Goal: Transaction & Acquisition: Purchase product/service

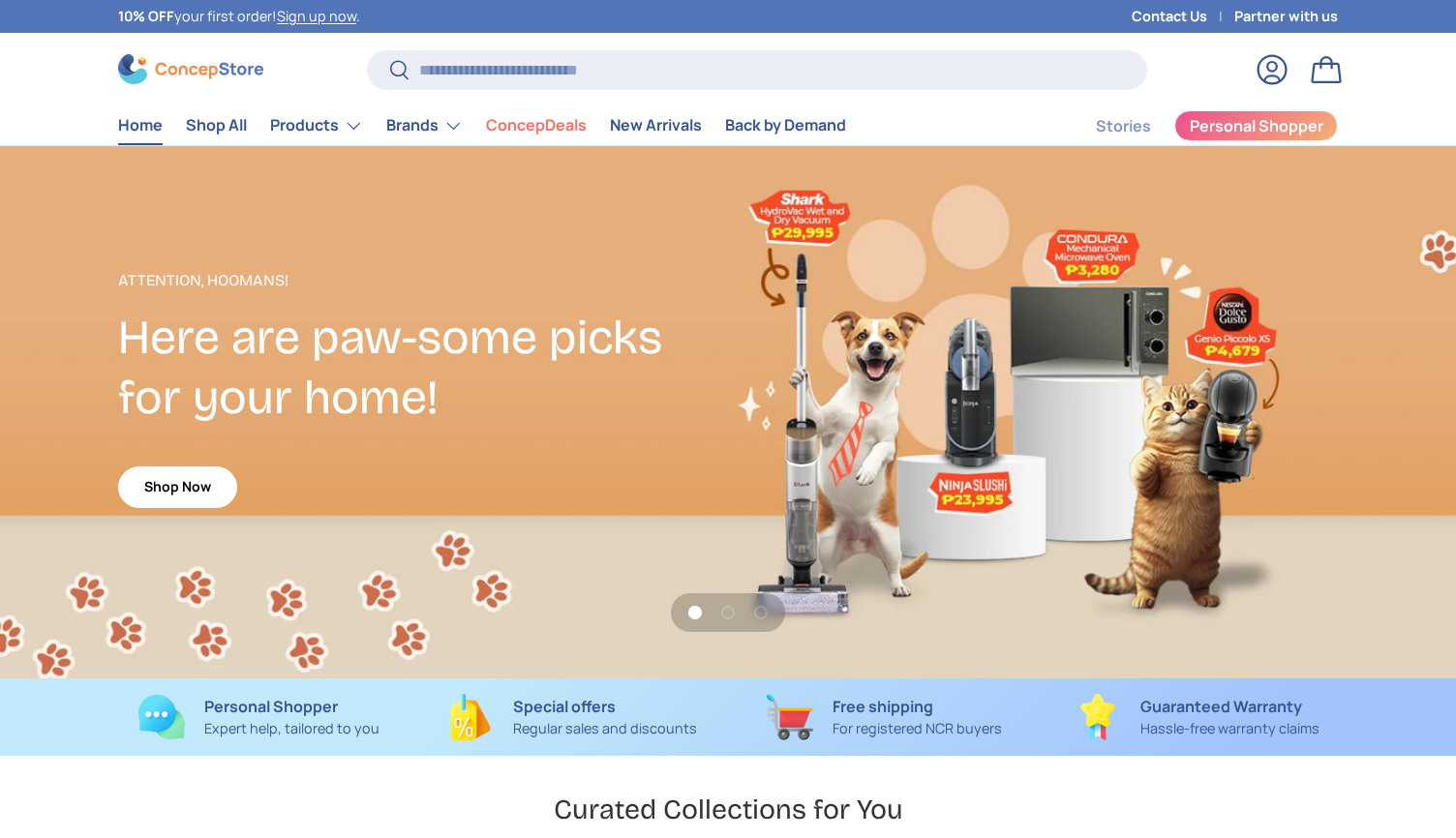
scroll to position [5009, 7914]
click at [513, 56] on input "Search" at bounding box center [757, 70] width 780 height 40
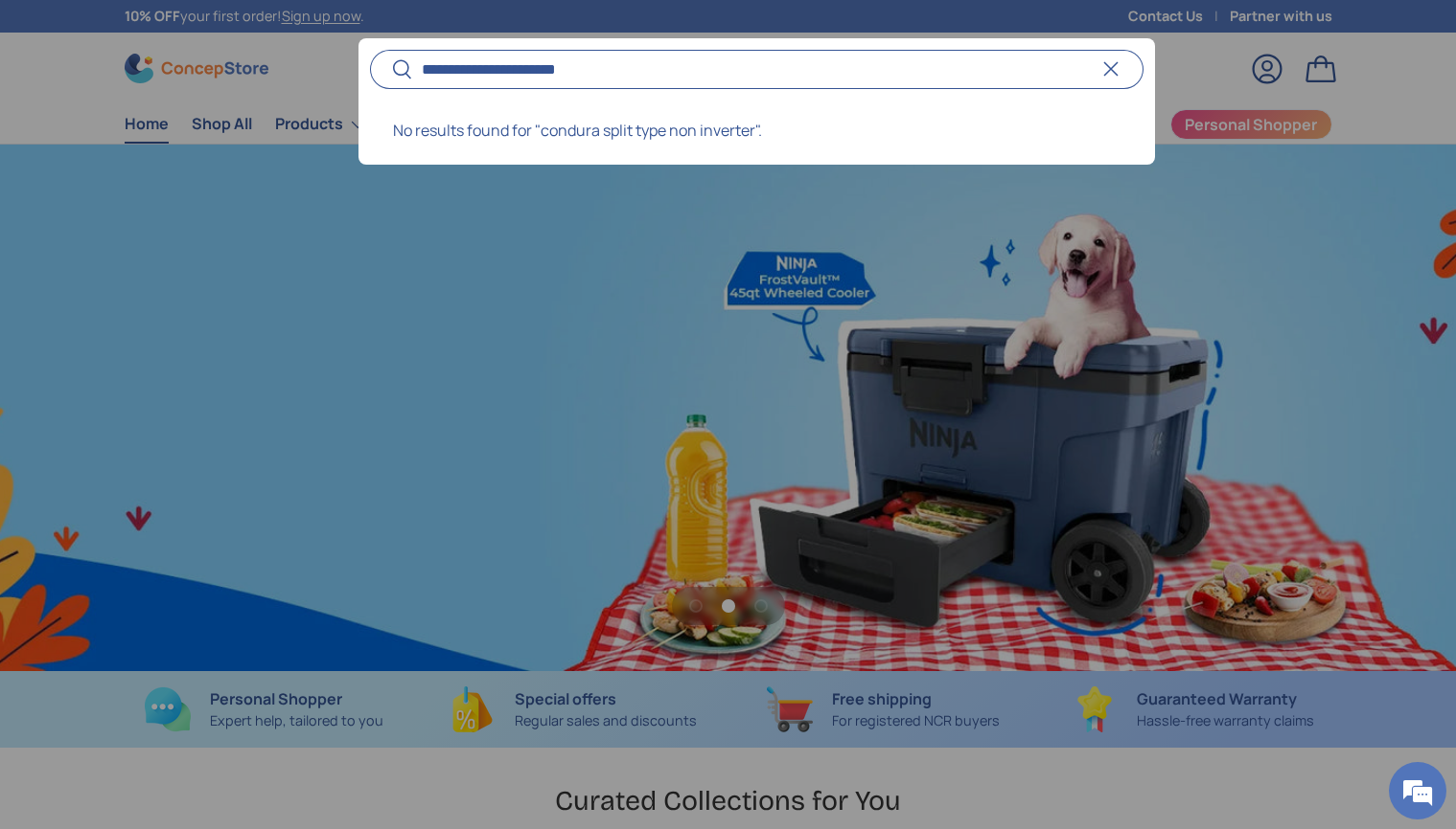
scroll to position [0, 1456]
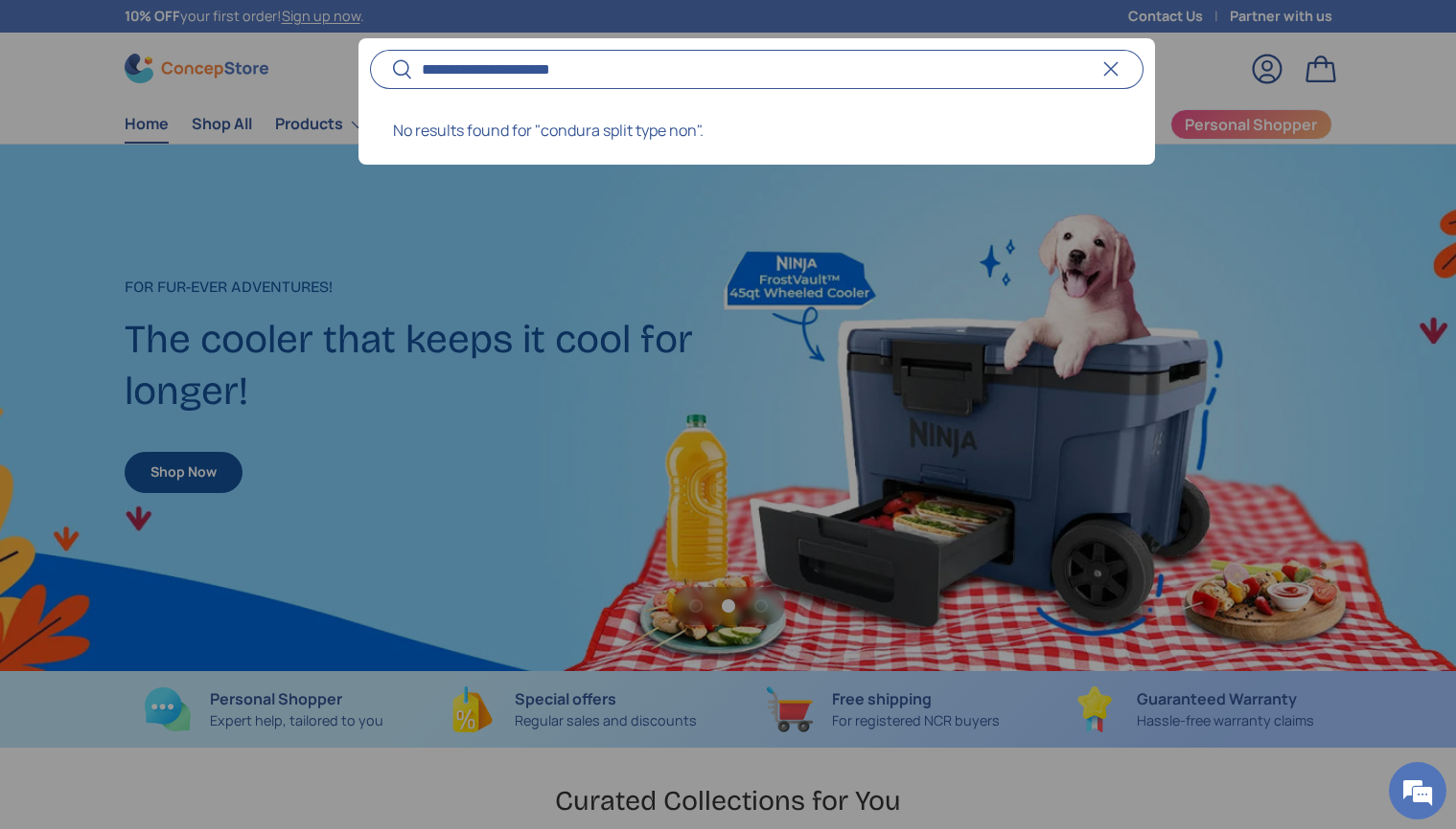
type input "**********"
click at [370, 48] on button "Search" at bounding box center [392, 70] width 43 height 45
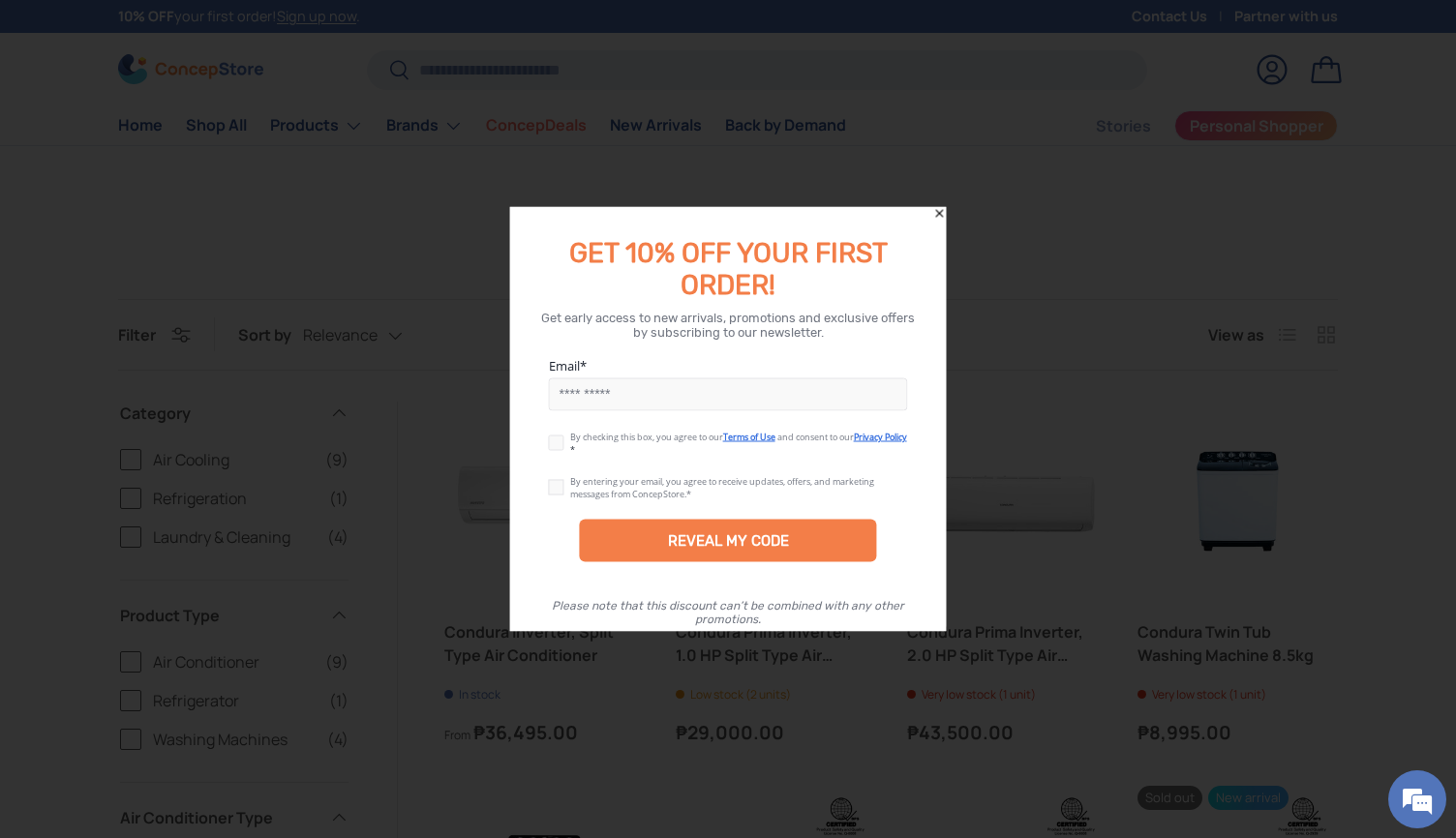
click at [940, 211] on icon "Close" at bounding box center [940, 214] width 14 height 14
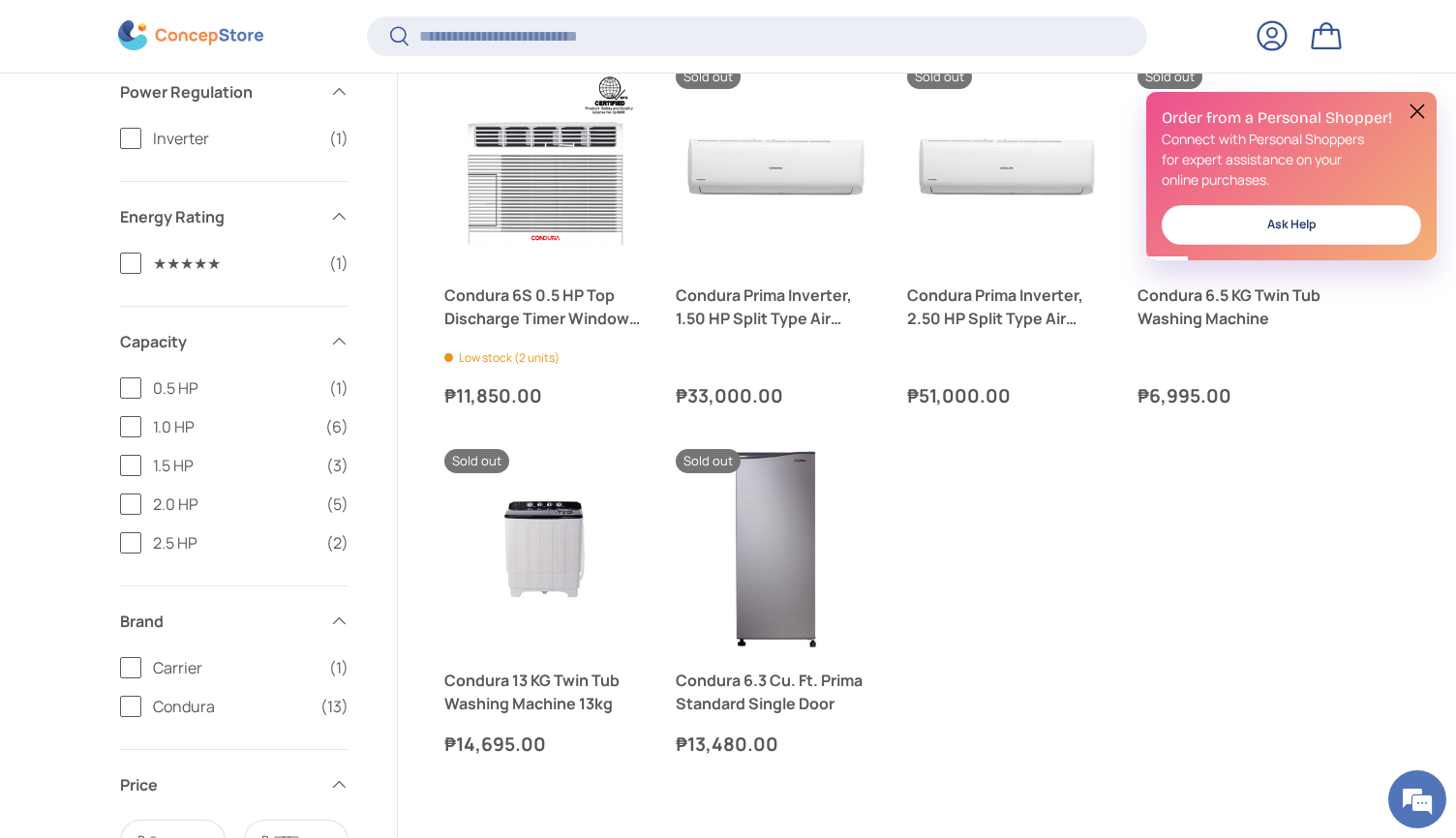
scroll to position [1123, 0]
